Goal: Transaction & Acquisition: Purchase product/service

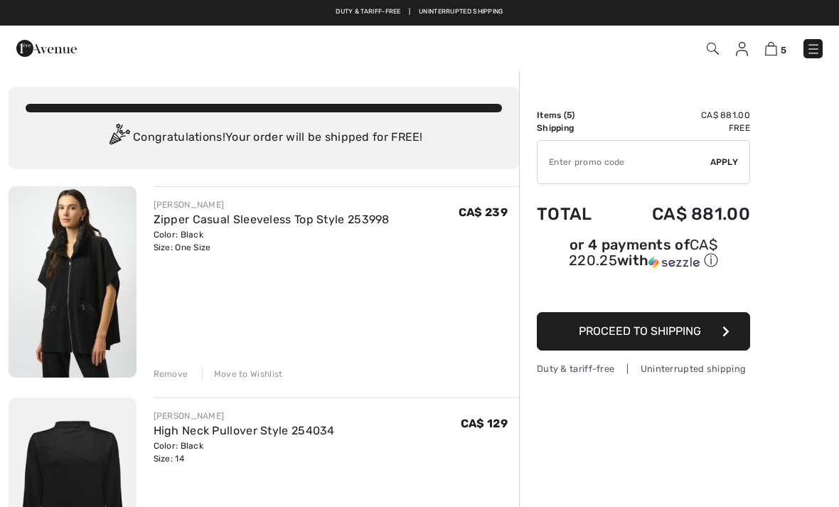
click at [599, 165] on input "TEXT" at bounding box center [624, 162] width 173 height 43
type input "GC005031285"
click at [724, 156] on span "Apply" at bounding box center [724, 162] width 28 height 13
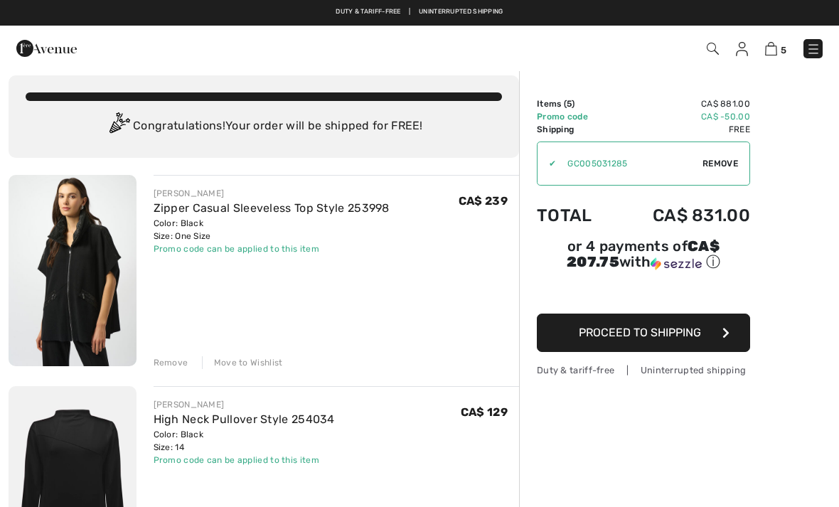
scroll to position [2, 0]
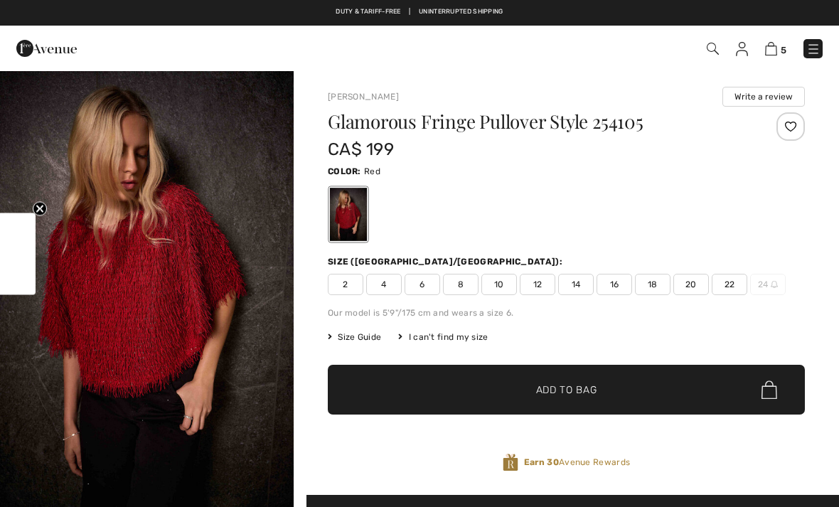
checkbox input "true"
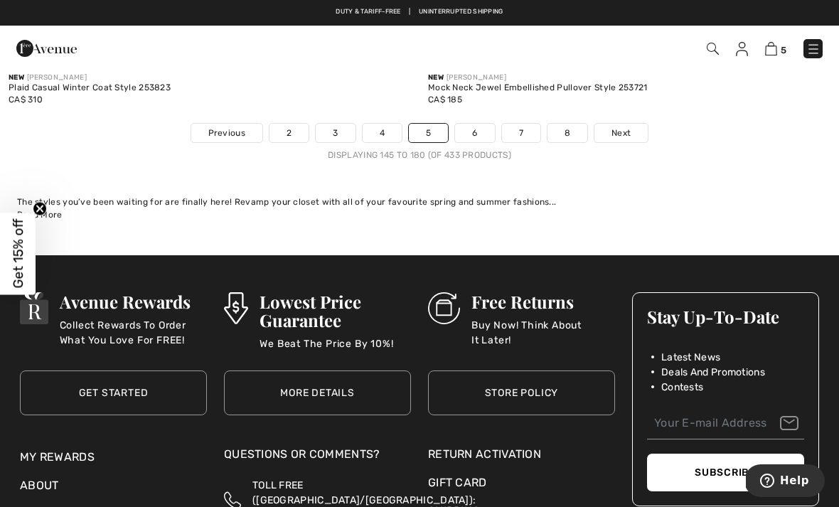
click at [482, 124] on link "6" at bounding box center [474, 133] width 39 height 18
click at [478, 124] on link "6" at bounding box center [474, 133] width 39 height 18
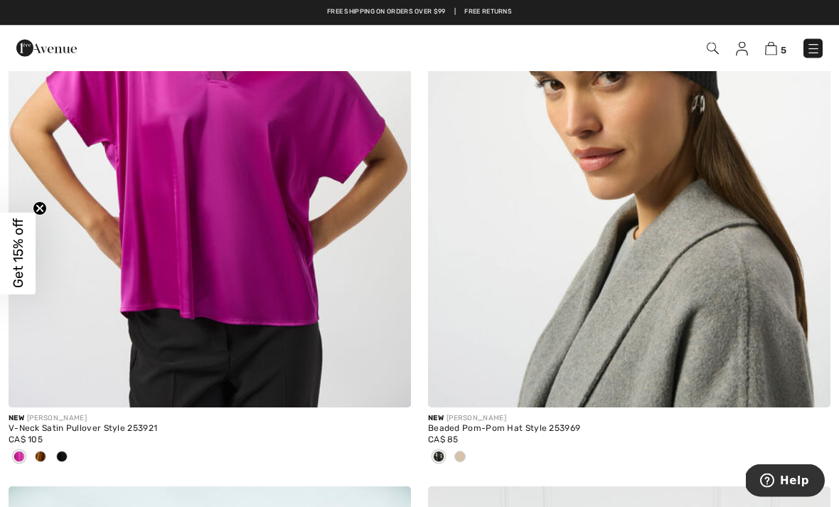
scroll to position [1698, 0]
